Goal: Information Seeking & Learning: Learn about a topic

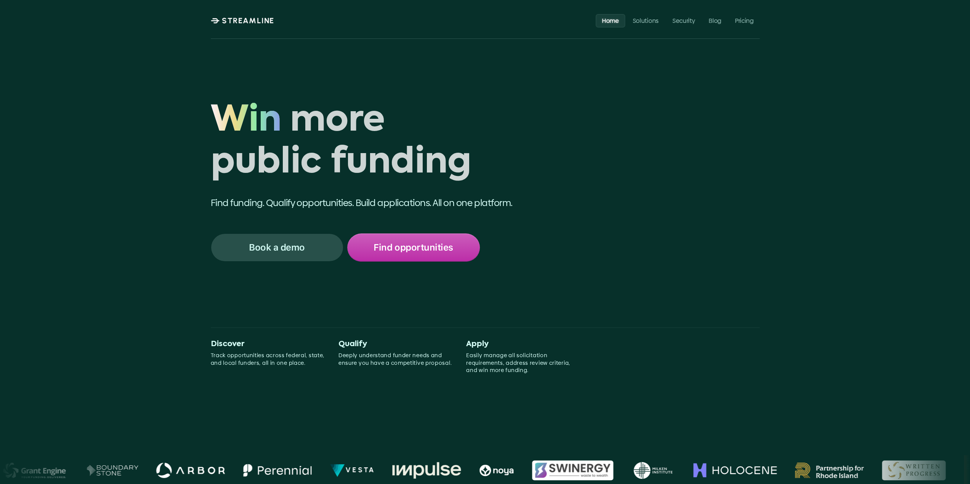
click at [433, 240] on div "Find opportunities" at bounding box center [413, 247] width 131 height 27
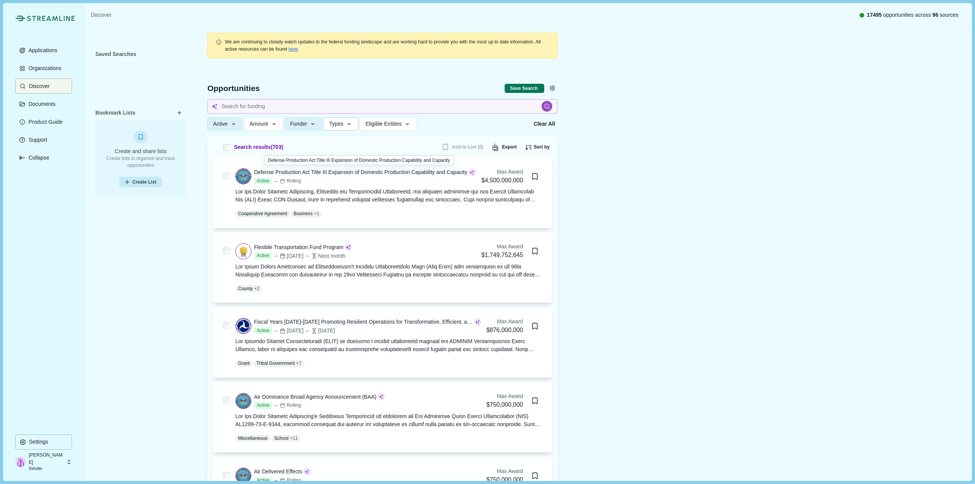
click at [359, 120] on button "Types" at bounding box center [340, 123] width 35 height 13
